Goal: Task Accomplishment & Management: Use online tool/utility

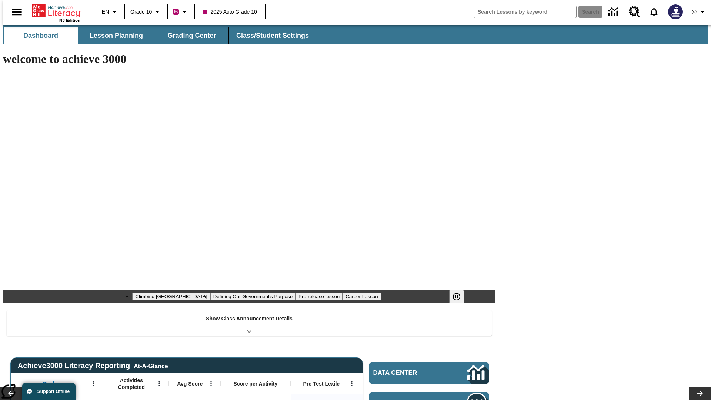
click at [189, 36] on span "Grading Center" at bounding box center [191, 35] width 49 height 9
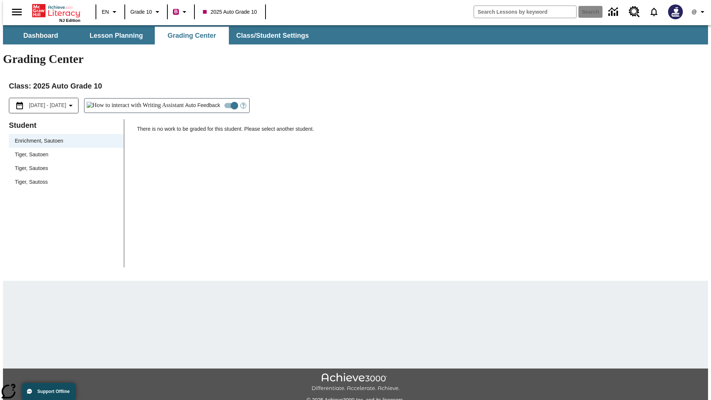
click at [64, 151] on div "Tiger, Sautoen" at bounding box center [66, 155] width 103 height 8
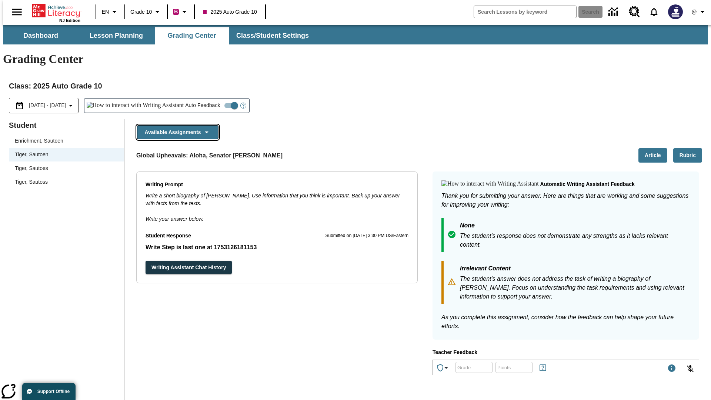
click at [176, 125] on button "Available Assignments" at bounding box center [177, 132] width 81 height 14
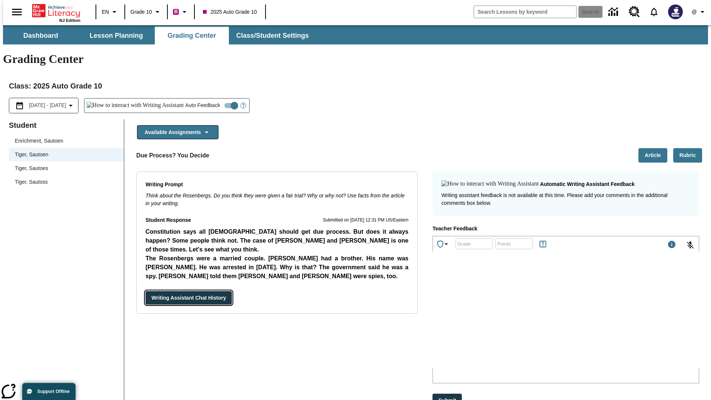
click at [146, 291] on button "Writing Assistant Chat History" at bounding box center [189, 298] width 86 height 14
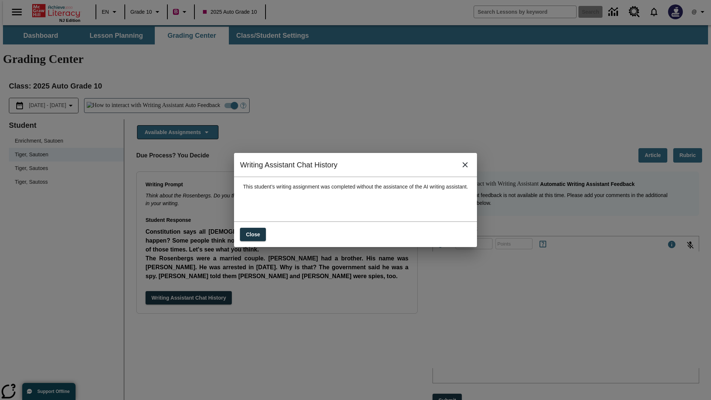
click at [468, 167] on icon "close" at bounding box center [464, 164] width 5 height 5
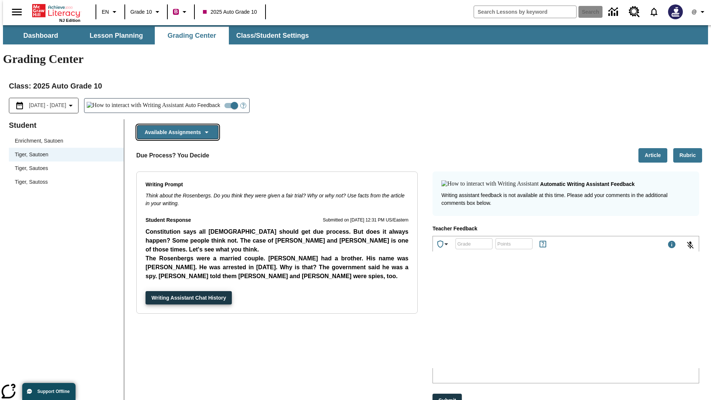
click at [176, 125] on button "Available Assignments" at bounding box center [177, 132] width 81 height 14
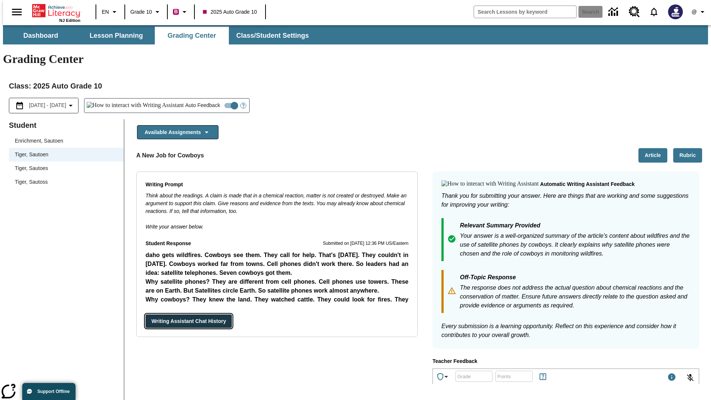
click at [146, 314] on button "Writing Assistant Chat History" at bounding box center [189, 321] width 86 height 14
